Goal: Find specific page/section: Find specific page/section

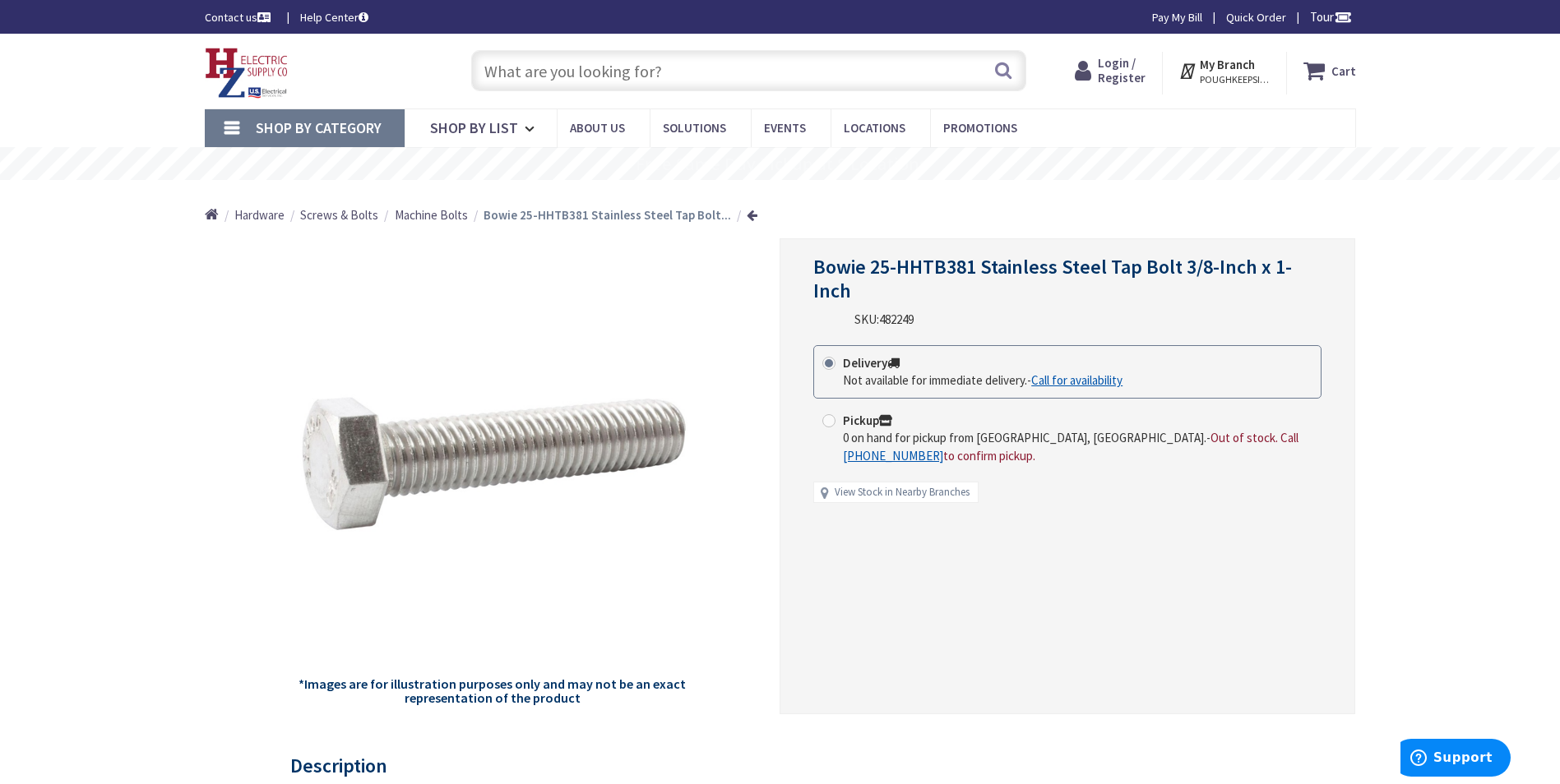
drag, startPoint x: 792, startPoint y: 80, endPoint x: 733, endPoint y: 78, distance: 59.0
click at [733, 78] on input "text" at bounding box center [748, 70] width 555 height 41
paste input "BOWIE 25-HHTB38114"
type input "BOWIE 25-HHTB38114"
